Goal: Register for event/course

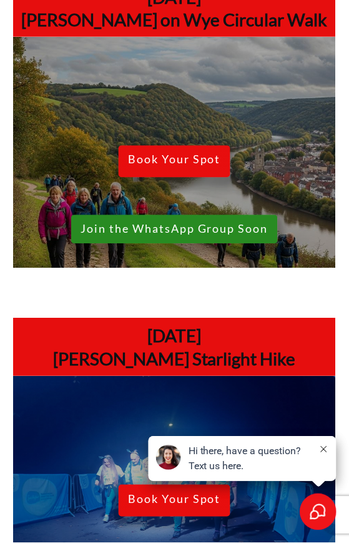
scroll to position [503, 0]
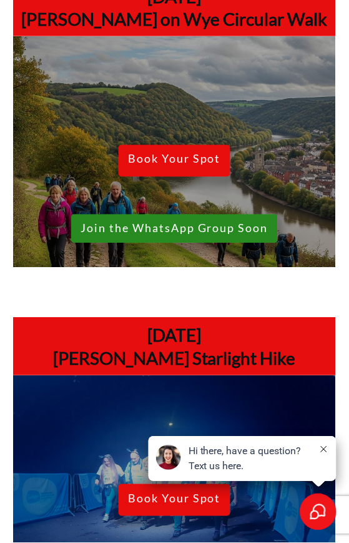
click at [168, 170] on span "Book Your Spot" at bounding box center [174, 162] width 93 height 18
click at [108, 243] on link "Join the WhatsApp Group Soon" at bounding box center [174, 228] width 207 height 29
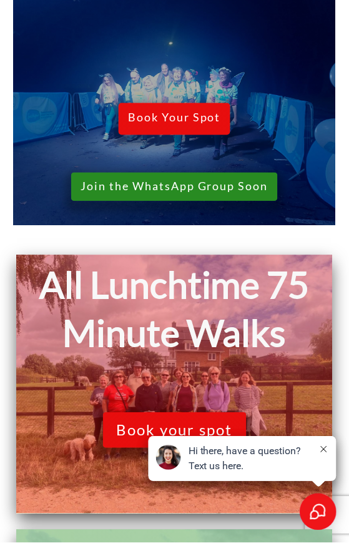
scroll to position [884, 0]
click at [166, 128] on span "Book Your Spot" at bounding box center [174, 120] width 93 height 18
click at [136, 194] on span "Join the WhatsApp Group Soon" at bounding box center [175, 187] width 188 height 14
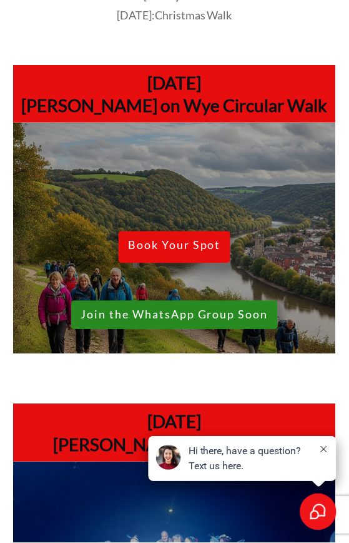
scroll to position [429, 0]
